Goal: Task Accomplishment & Management: Manage account settings

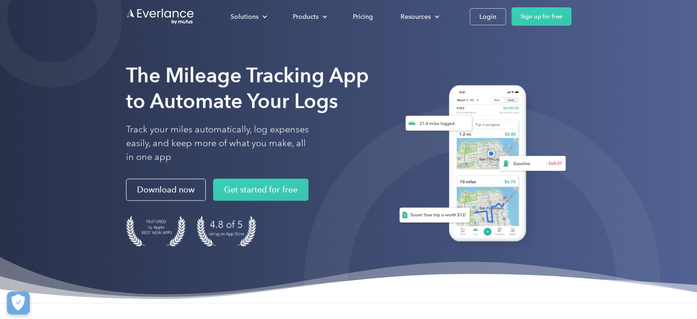
click at [466, 20] on div "Solutions For companies Easy vehicle reimbursements For self-employed Maximize …" at bounding box center [394, 16] width 355 height 18
click at [495, 16] on div "Login" at bounding box center [488, 16] width 17 height 11
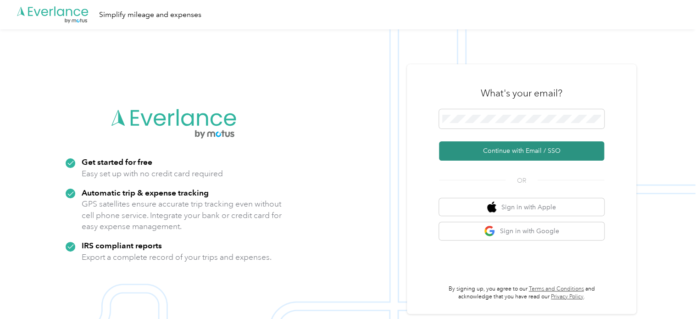
click at [501, 154] on button "Continue with Email / SSO" at bounding box center [521, 150] width 165 height 19
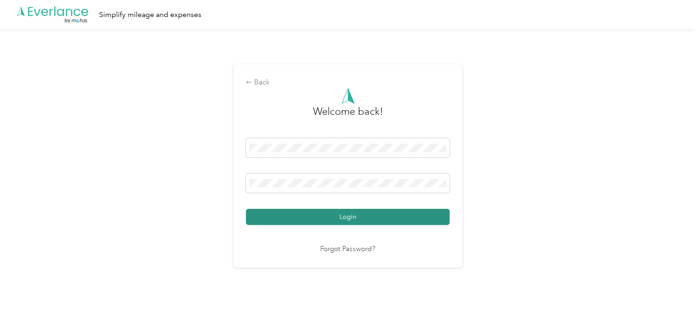
click at [309, 216] on button "Login" at bounding box center [348, 217] width 204 height 16
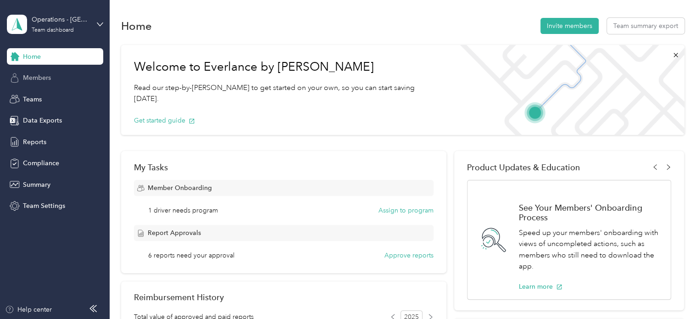
click at [66, 82] on div "Members" at bounding box center [55, 78] width 96 height 17
